Goal: Task Accomplishment & Management: Manage account settings

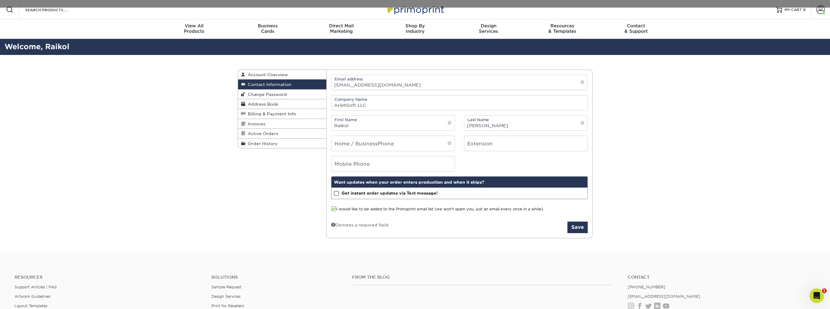
click at [359, 208] on label "I would like to be added to the Primoprint email list (we won't spam you, just …" at bounding box center [437, 209] width 213 height 6
click at [0, 0] on input "I would like to be added to the Primoprint email list (we won't spam you, just …" at bounding box center [0, 0] width 0 height 0
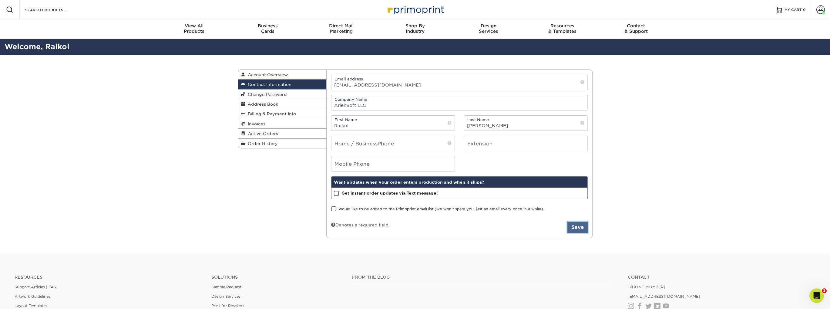
click at [574, 227] on button "Save" at bounding box center [578, 227] width 20 height 12
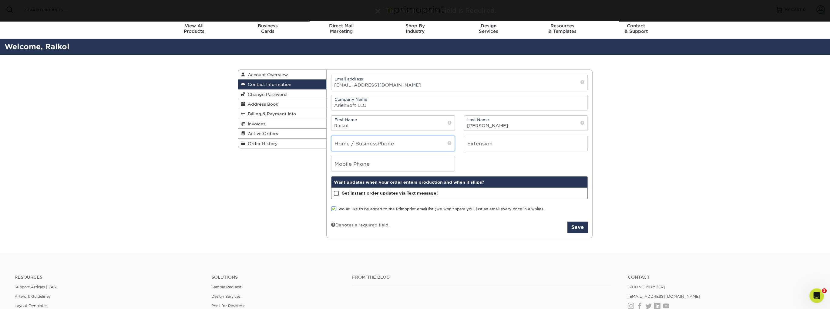
click at [349, 141] on input "tel" at bounding box center [393, 143] width 123 height 15
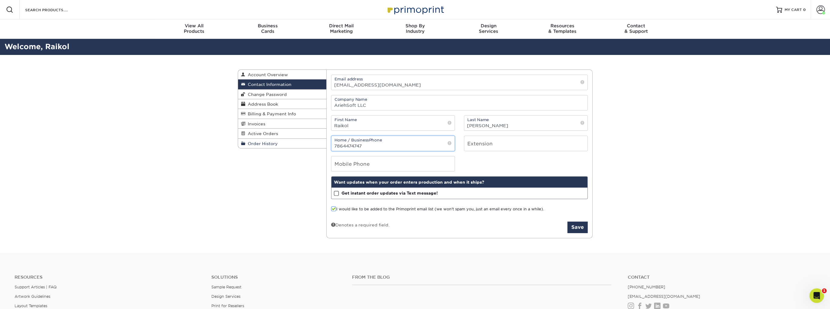
drag, startPoint x: 367, startPoint y: 147, endPoint x: 313, endPoint y: 148, distance: 54.0
click at [313, 69] on div "Contact Information Account Overview Contact Information Change Password Addres…" at bounding box center [415, 69] width 355 height 0
click at [299, 206] on div "Contact Information Account Overview Contact Information Change Password Addres…" at bounding box center [415, 154] width 364 height 198
click at [354, 146] on input "7864474747" at bounding box center [393, 143] width 123 height 15
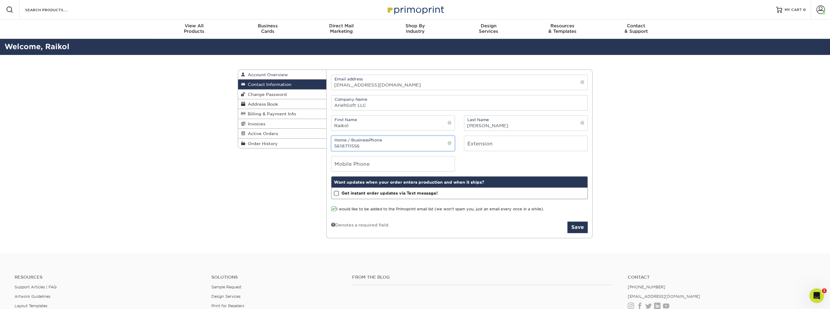
type input "5618711556"
click at [346, 144] on input "5618711556" at bounding box center [393, 143] width 123 height 15
click at [349, 143] on input "5618711556" at bounding box center [393, 143] width 123 height 15
drag, startPoint x: 347, startPoint y: 145, endPoint x: 341, endPoint y: 146, distance: 5.5
click at [341, 146] on input "5618711556" at bounding box center [393, 143] width 123 height 15
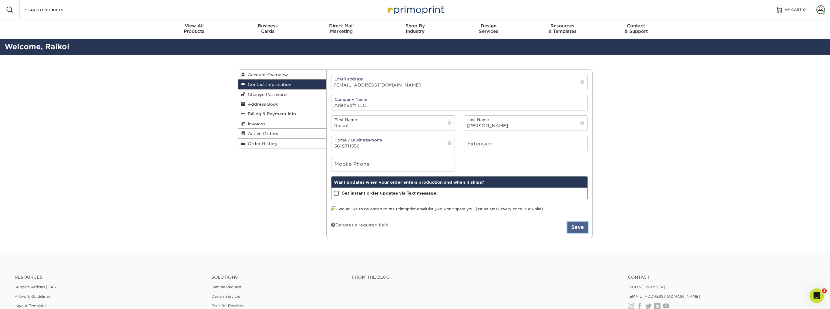
click at [575, 228] on button "Save" at bounding box center [578, 227] width 20 height 12
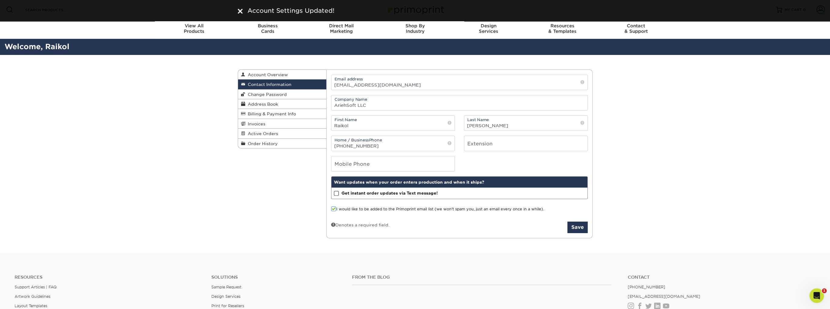
click at [337, 207] on label "I would like to be added to the Primoprint email list (we won't spam you, just …" at bounding box center [437, 209] width 213 height 6
click at [0, 0] on input "I would like to be added to the Primoprint email list (we won't spam you, just …" at bounding box center [0, 0] width 0 height 0
click at [578, 226] on button "Save" at bounding box center [578, 227] width 20 height 12
